Goal: Task Accomplishment & Management: Use online tool/utility

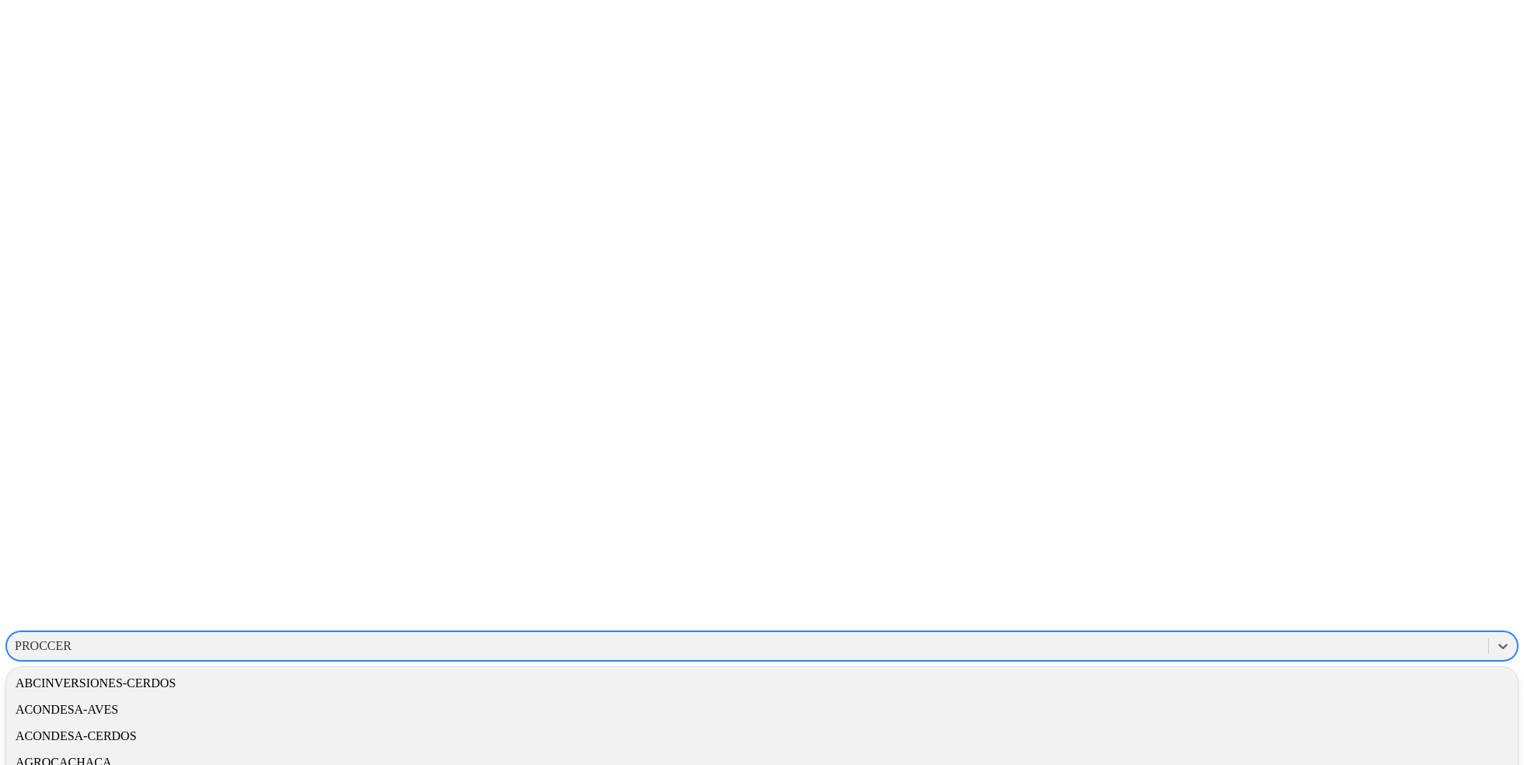
click at [1290, 635] on div "PROCCER" at bounding box center [748, 646] width 1482 height 23
type input "asi"
click at [1195, 635] on div "PROCCER" at bounding box center [748, 646] width 1482 height 23
type input "asi"
click at [1251, 670] on div "ASIMETRIX-DATALAB" at bounding box center [762, 683] width 1512 height 26
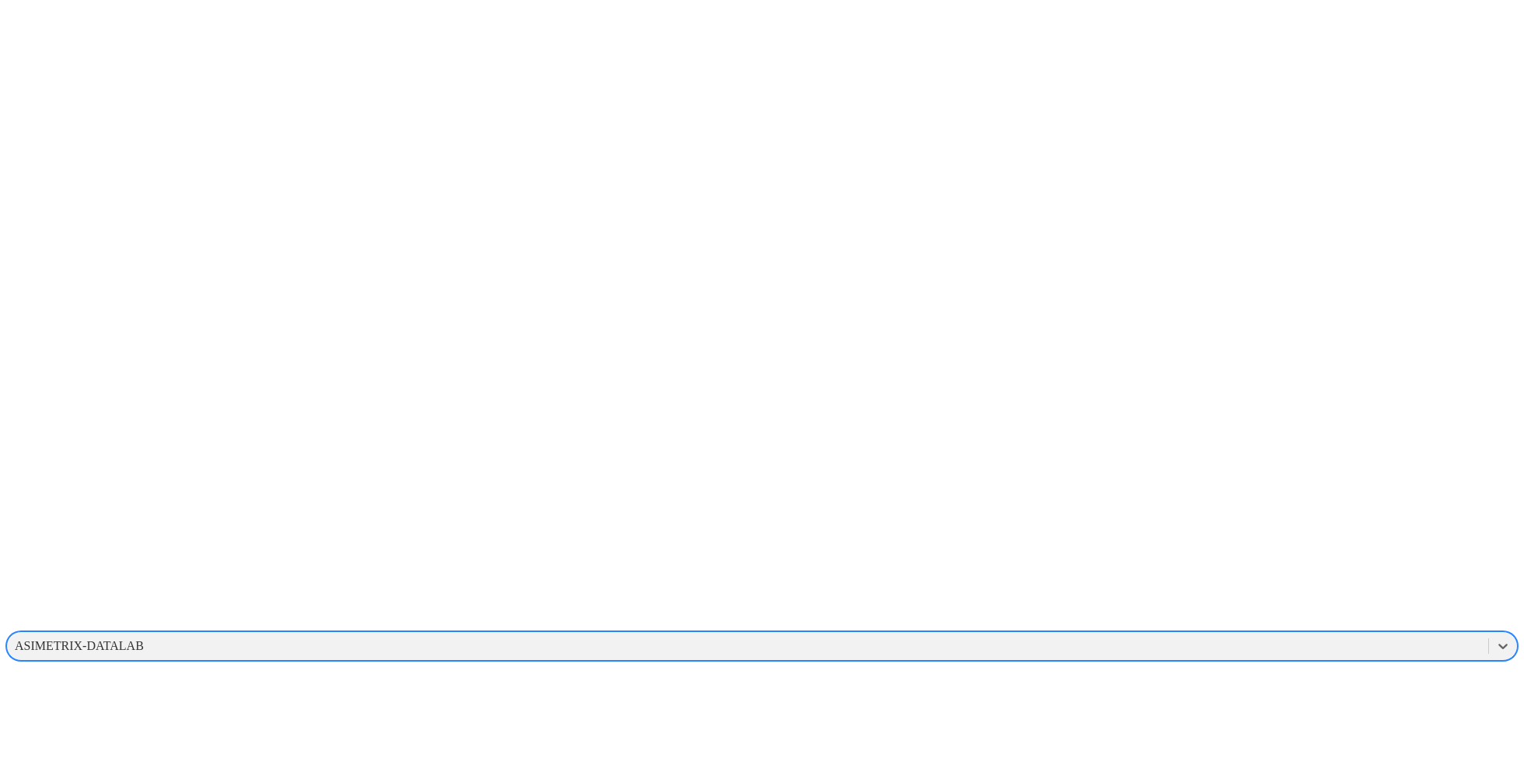
click at [1264, 635] on div "ASIMETRIX-DATALAB" at bounding box center [748, 646] width 1482 height 23
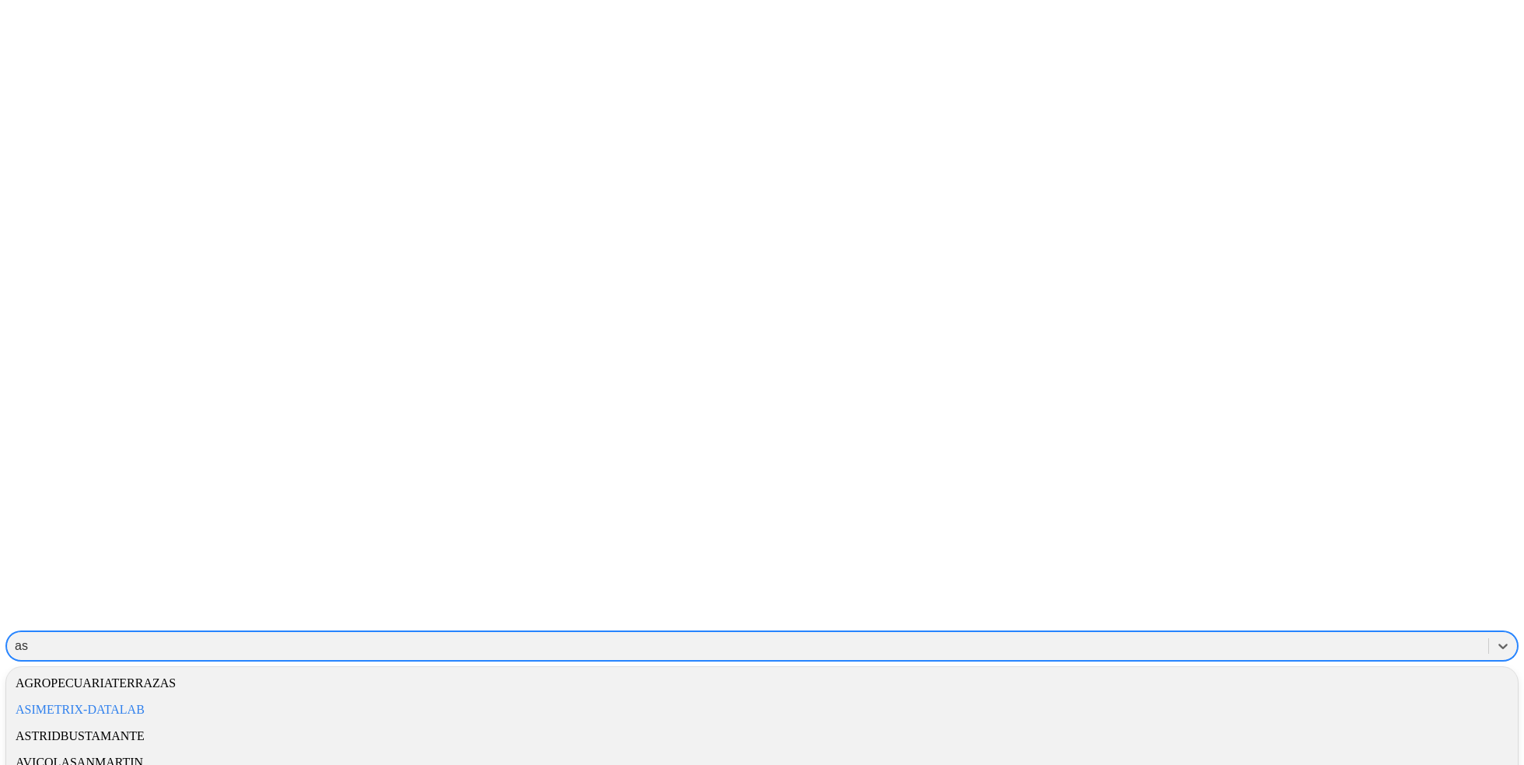
type input "a"
type input "con"
